Goal: Information Seeking & Learning: Learn about a topic

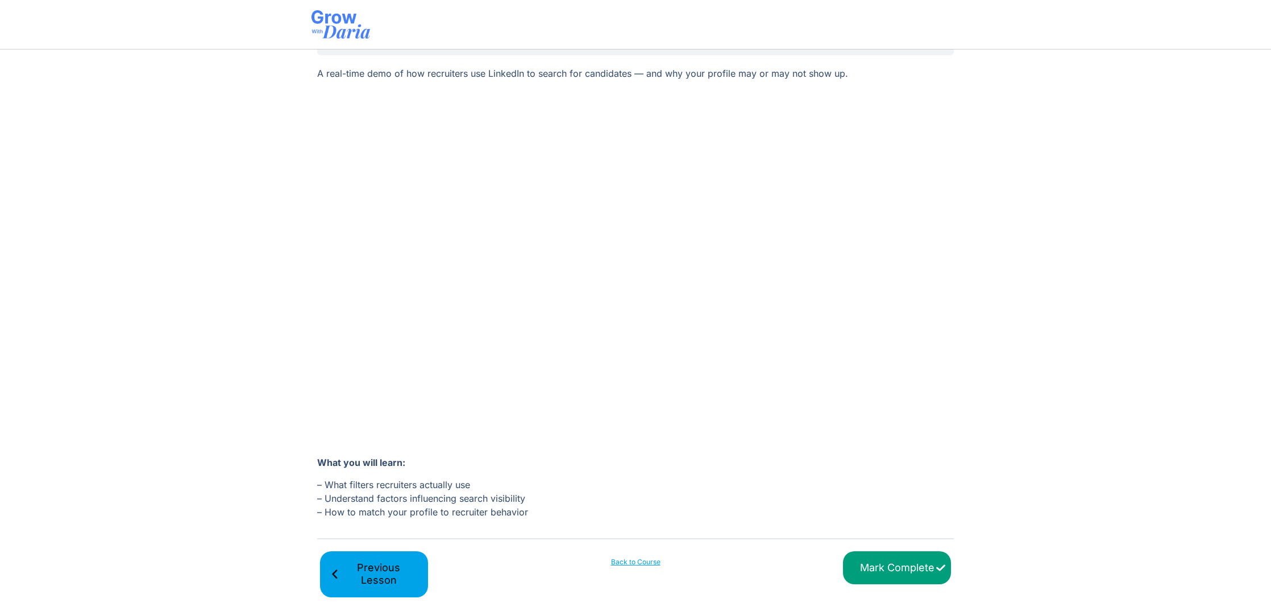
scroll to position [77, 0]
click at [907, 574] on input "Mark Complete" at bounding box center [897, 569] width 108 height 34
click at [172, 278] on section "Stand Out, Get Approached, and Get Hired​ 6. Rank Higher in Recruiter Searches …" at bounding box center [635, 318] width 1271 height 594
click at [1113, 337] on section "Stand Out, Get Approached, and Get Hired​ 6. Rank Higher in Recruiter Searches …" at bounding box center [635, 318] width 1271 height 594
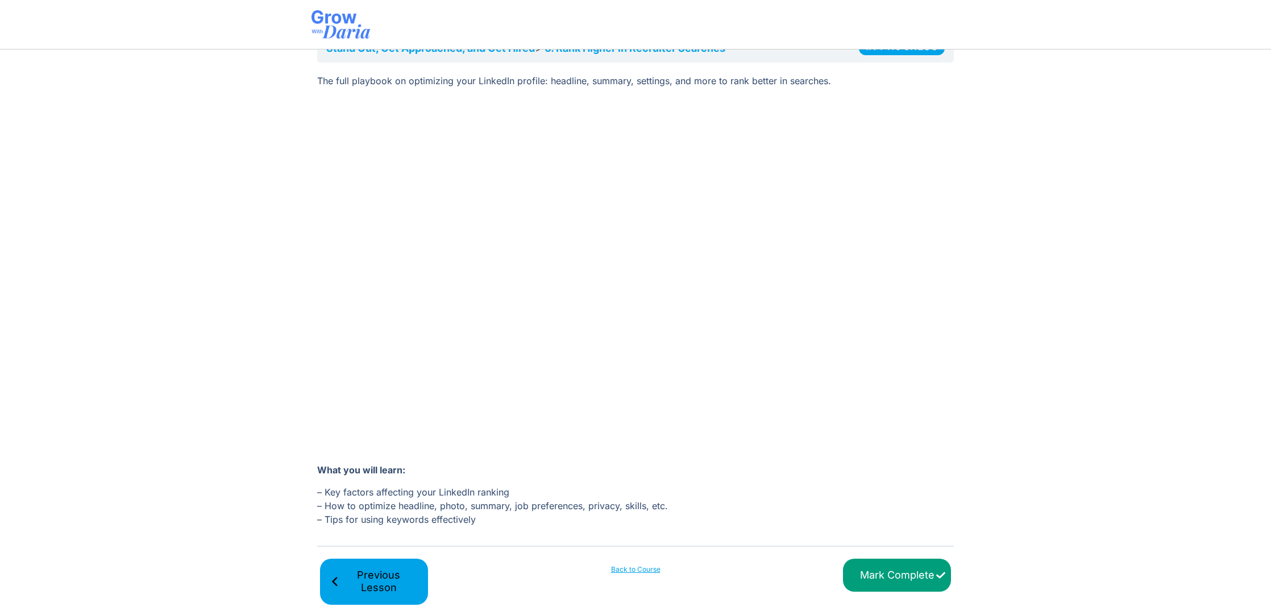
scroll to position [71, 0]
click at [635, 565] on link "Back to Course" at bounding box center [636, 568] width 108 height 10
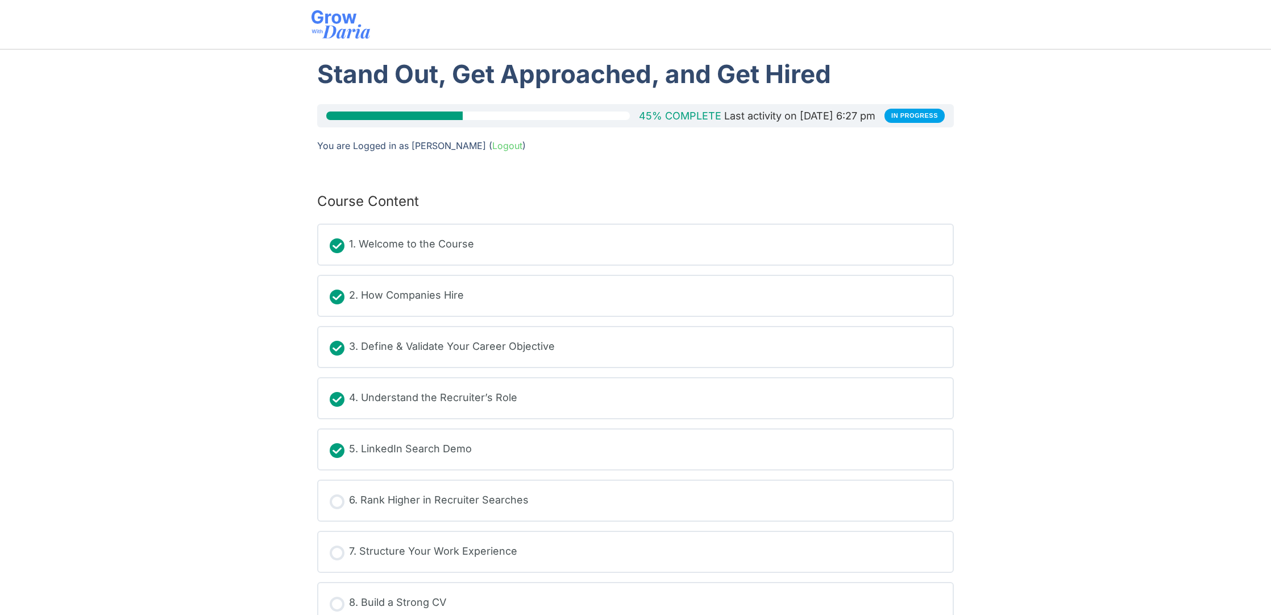
scroll to position [1, 0]
click at [407, 102] on div "Stand Out, Get Approached, and Get Hired​ 45% Complete Last activity on August …" at bounding box center [636, 420] width 648 height 743
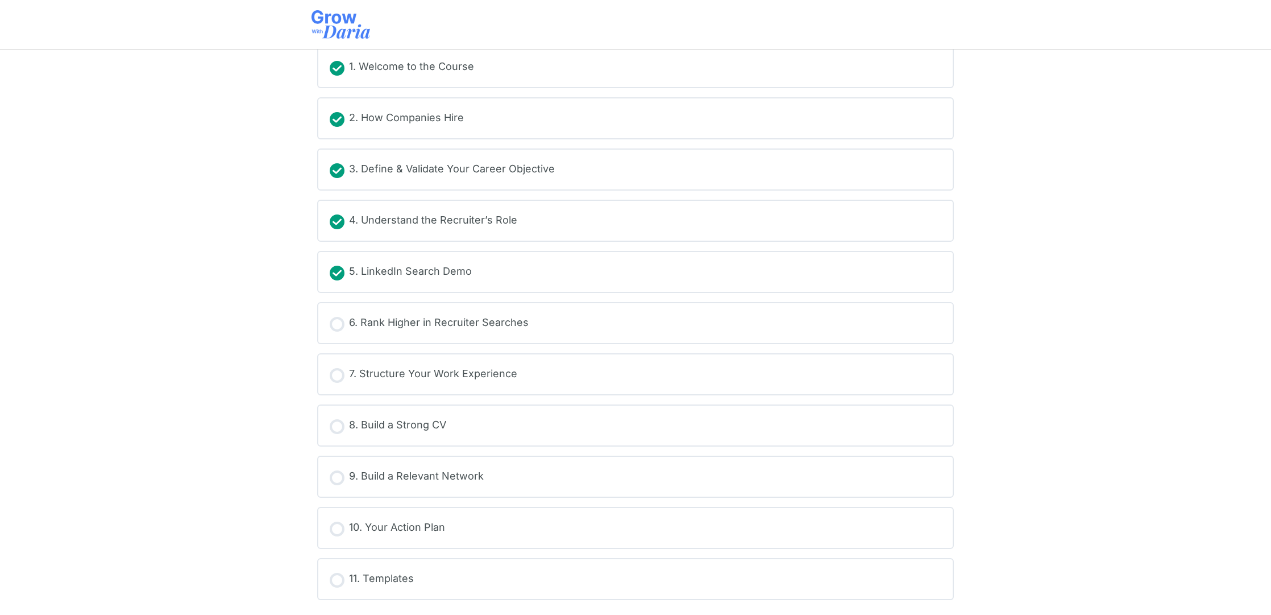
scroll to position [177, 0]
click at [396, 578] on div "11. Templates" at bounding box center [381, 579] width 65 height 17
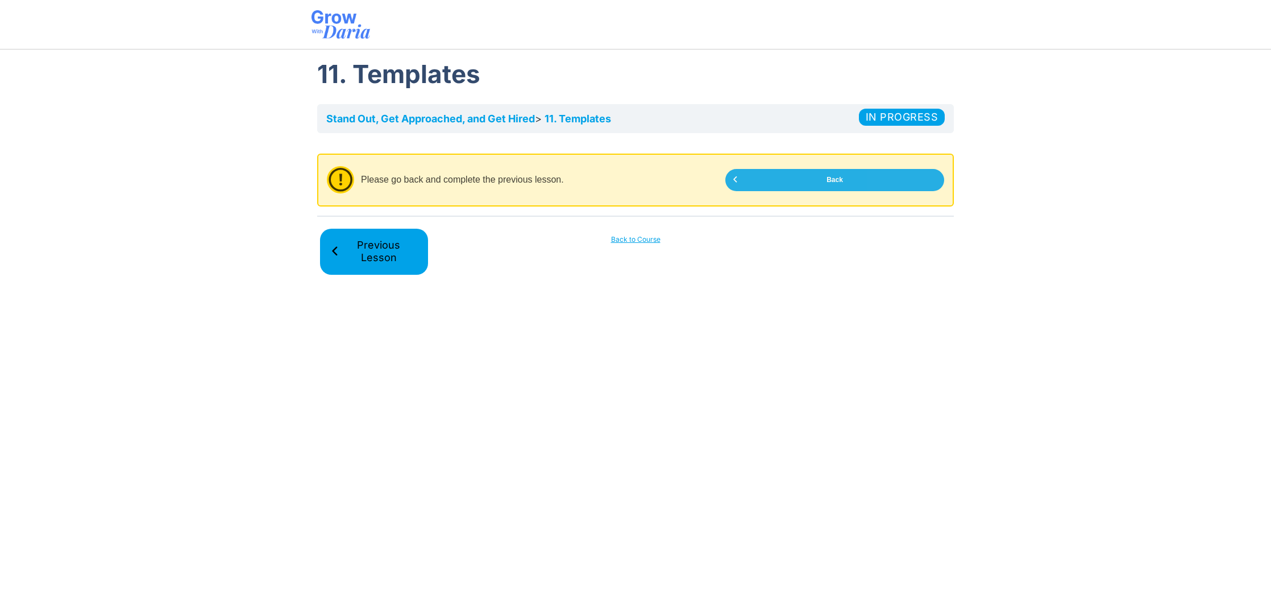
click at [741, 184] on link "Back" at bounding box center [835, 180] width 219 height 22
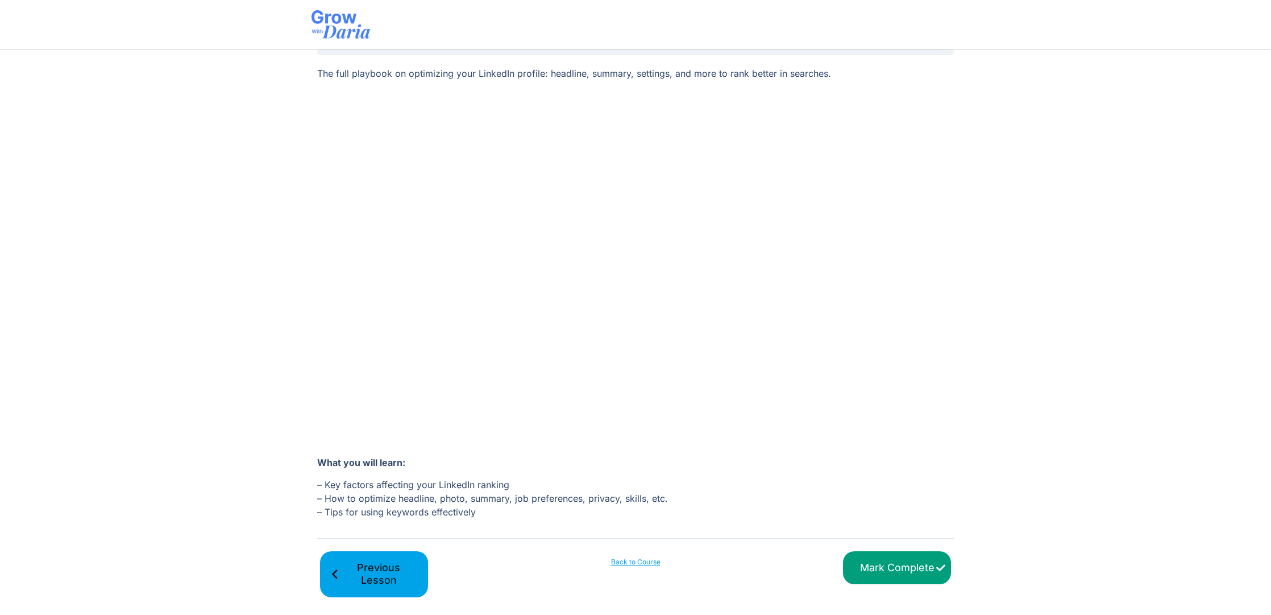
scroll to position [77, 0]
click at [930, 571] on input "Mark Complete" at bounding box center [897, 569] width 108 height 34
click at [910, 579] on span "Next Lesson" at bounding box center [892, 575] width 78 height 26
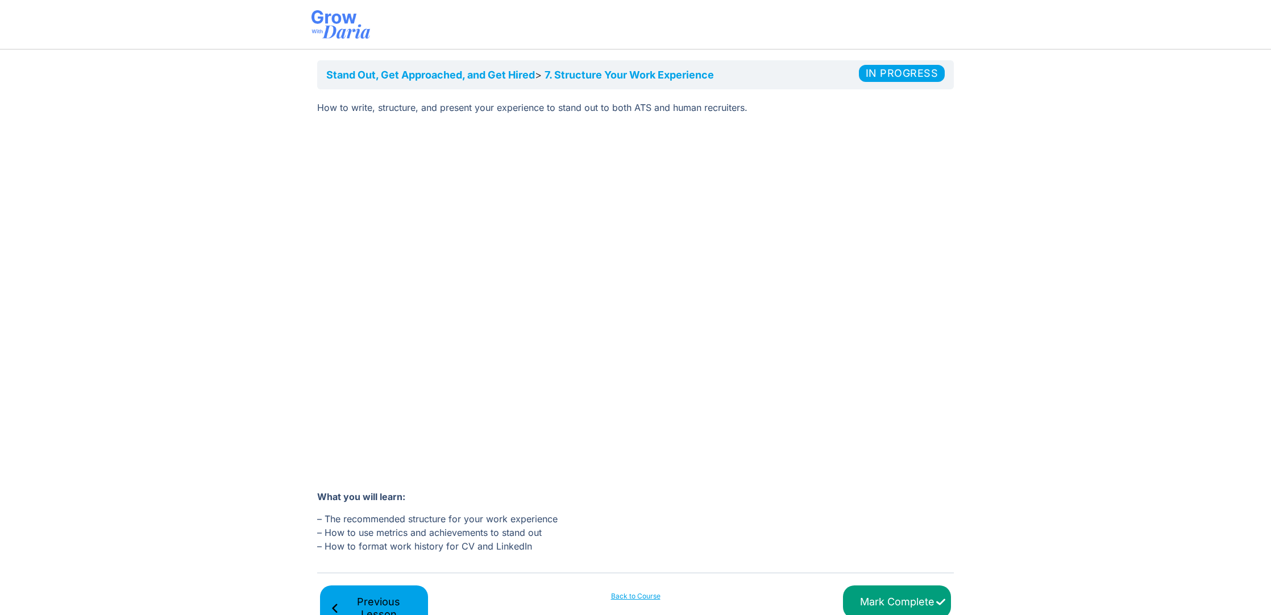
scroll to position [64, 0]
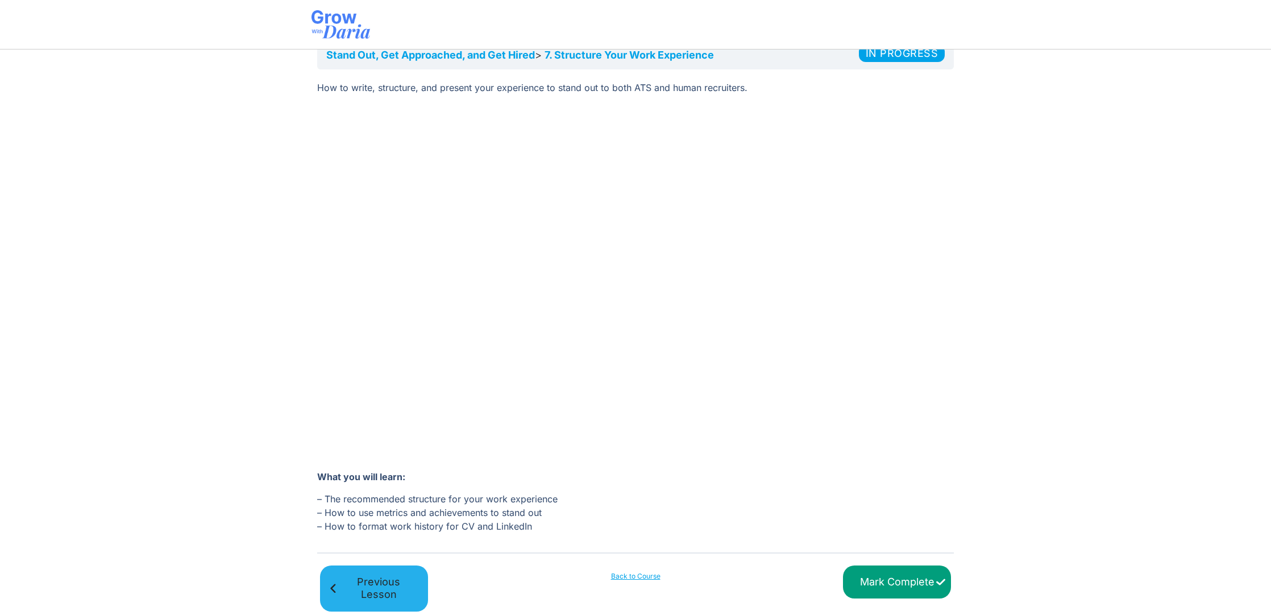
click at [392, 585] on span "Previous Lesson" at bounding box center [378, 588] width 78 height 26
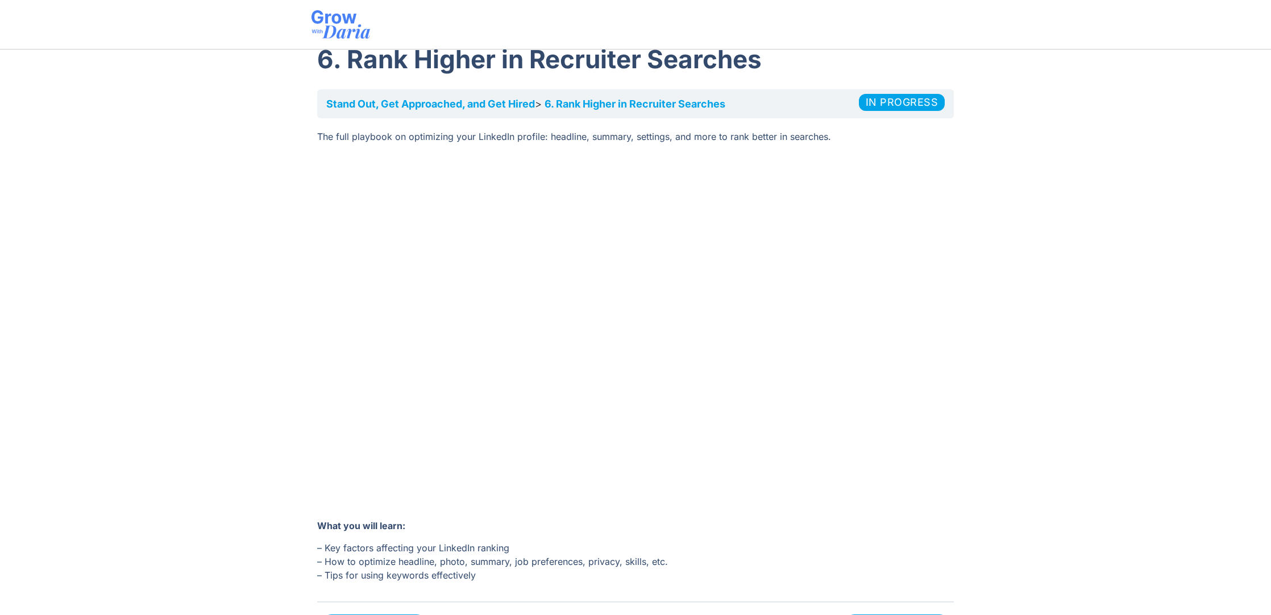
scroll to position [16, 0]
